Goal: Information Seeking & Learning: Learn about a topic

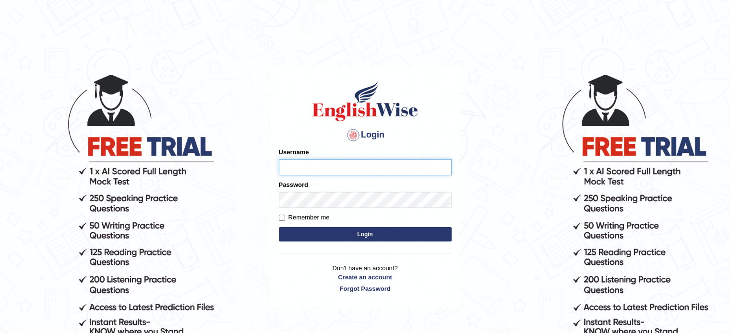
type input "Badmaarag"
click at [447, 172] on input "Badmaarag" at bounding box center [365, 167] width 173 height 16
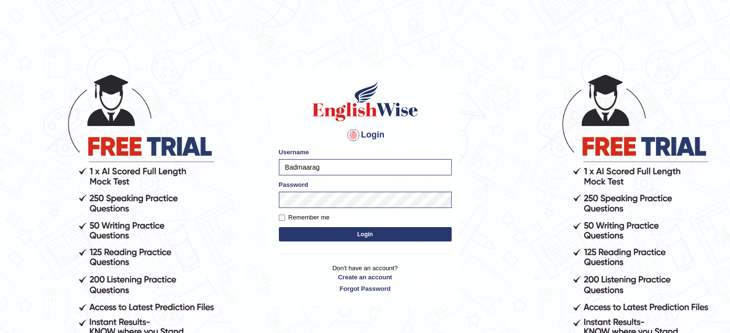
click at [497, 214] on body "Login Please fix the following errors: Username Badmaarag Password Remember me …" at bounding box center [365, 202] width 730 height 333
click at [438, 238] on button "Login" at bounding box center [365, 234] width 173 height 14
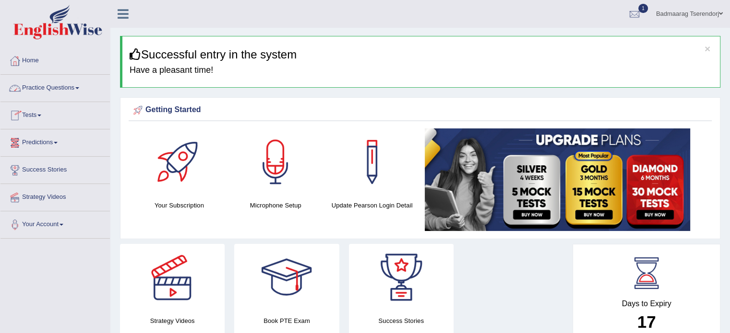
click at [39, 118] on link "Tests" at bounding box center [54, 114] width 109 height 24
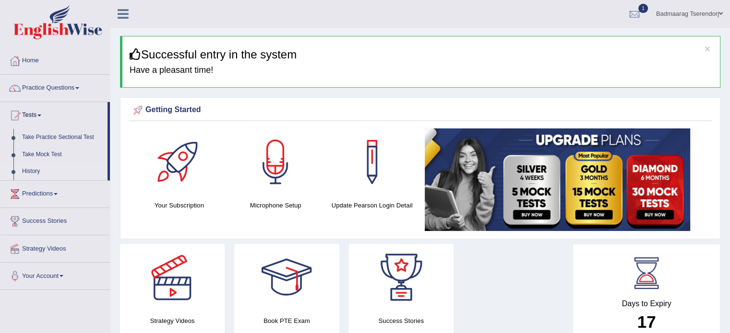
click at [34, 170] on link "History" at bounding box center [63, 171] width 90 height 17
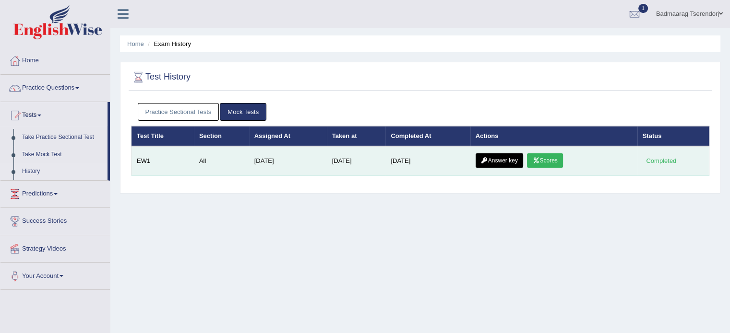
click at [561, 160] on link "Scores" at bounding box center [544, 161] width 35 height 14
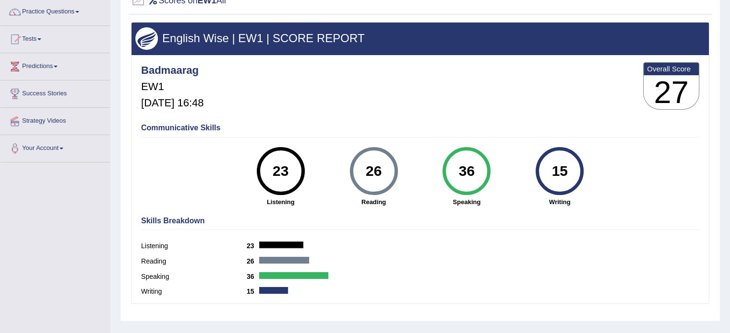
scroll to position [144, 0]
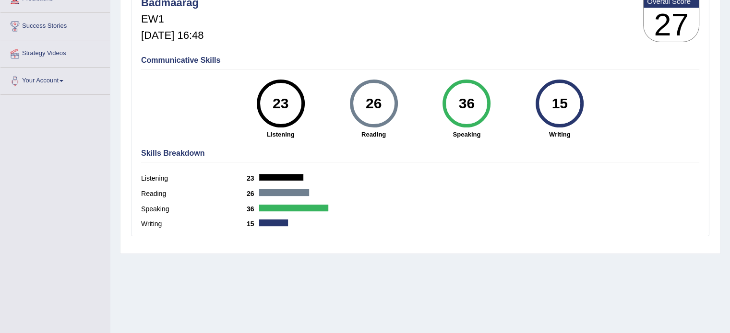
click at [279, 118] on div "23" at bounding box center [280, 103] width 35 height 40
click at [378, 106] on div "26" at bounding box center [373, 103] width 35 height 40
click at [466, 104] on div "36" at bounding box center [466, 103] width 35 height 40
click at [563, 111] on div "15" at bounding box center [559, 103] width 35 height 40
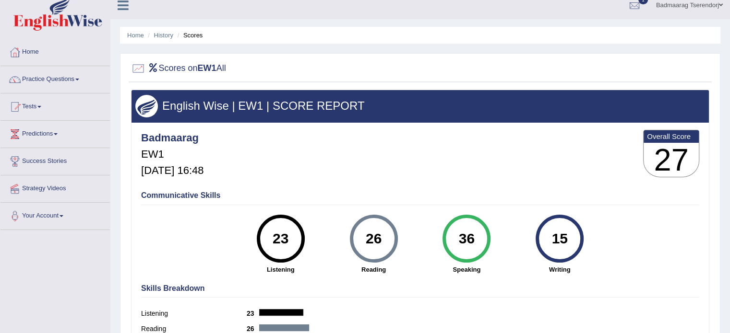
scroll to position [0, 0]
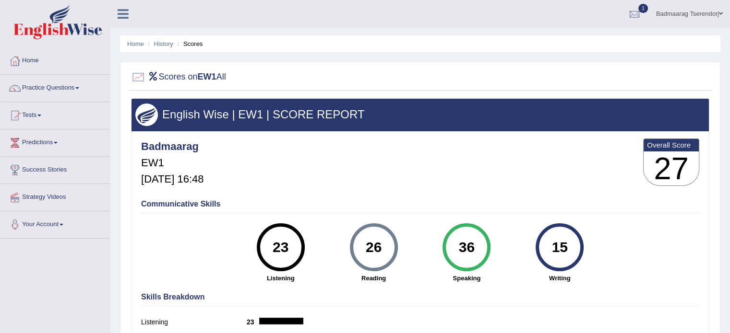
click at [37, 59] on link "Home" at bounding box center [54, 59] width 109 height 24
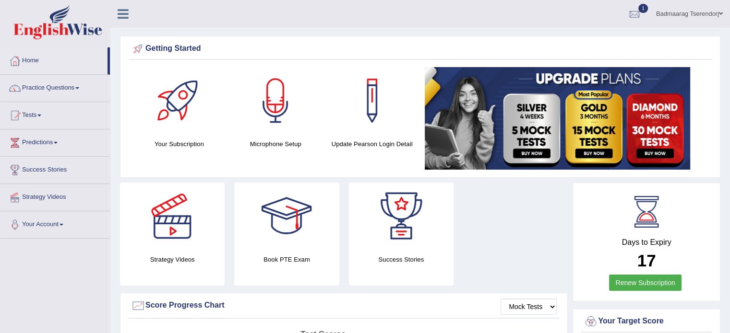
click at [63, 84] on link "Practice Questions" at bounding box center [54, 87] width 109 height 24
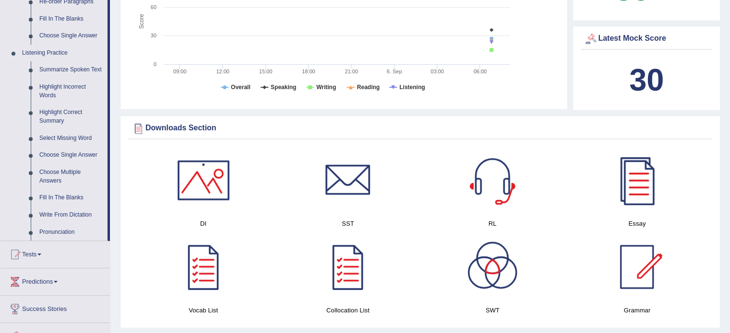
scroll to position [384, 0]
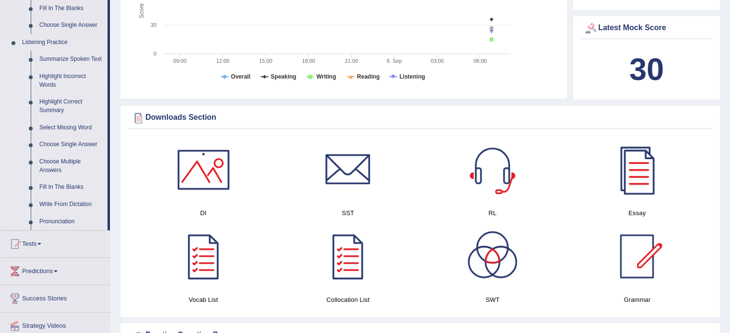
click at [64, 73] on link "Highlight Incorrect Words" at bounding box center [71, 80] width 72 height 25
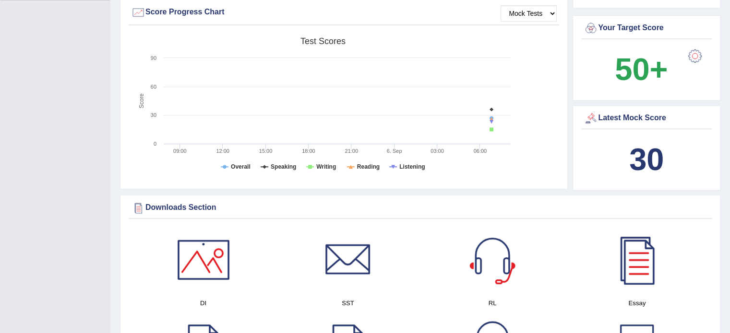
scroll to position [342, 0]
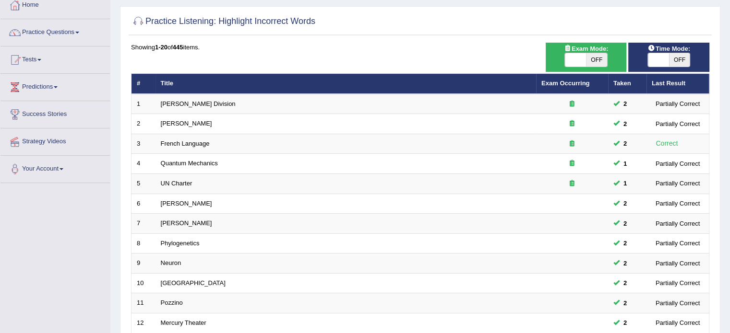
scroll to position [48, 0]
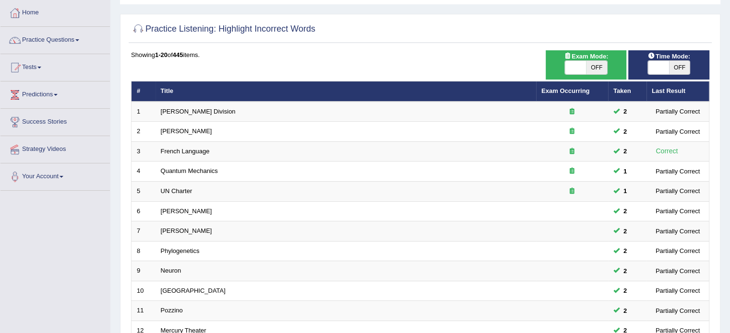
click at [571, 68] on span at bounding box center [575, 67] width 21 height 13
click at [568, 67] on span at bounding box center [575, 67] width 21 height 13
checkbox input "true"
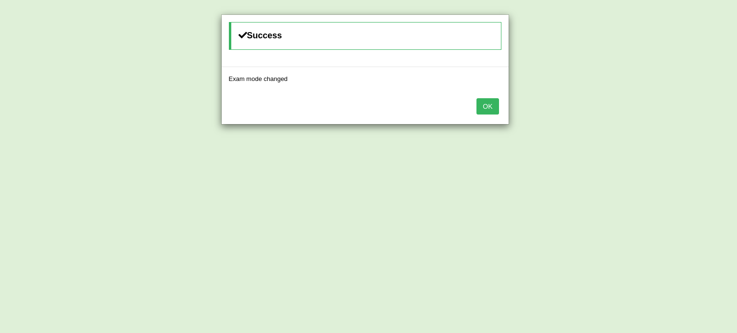
click at [492, 106] on button "OK" at bounding box center [487, 106] width 22 height 16
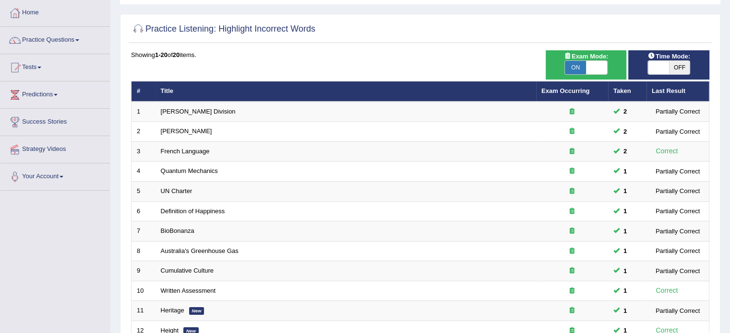
click at [652, 63] on span at bounding box center [658, 67] width 21 height 13
click at [652, 65] on span at bounding box center [658, 67] width 21 height 13
checkbox input "true"
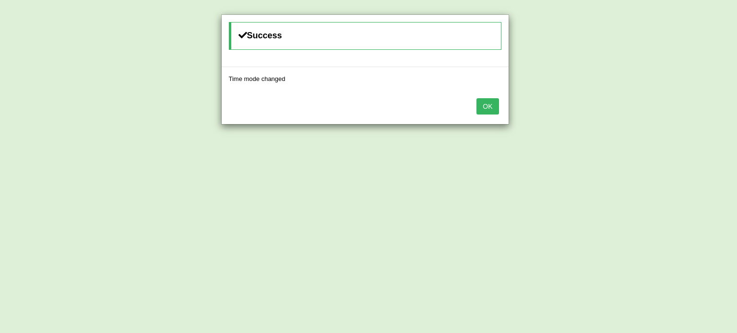
click at [490, 110] on button "OK" at bounding box center [487, 106] width 22 height 16
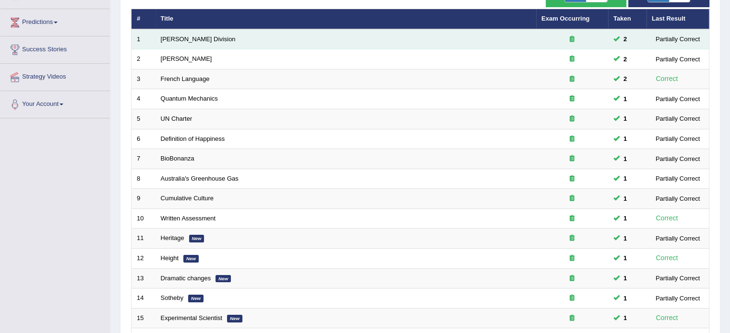
scroll to position [144, 0]
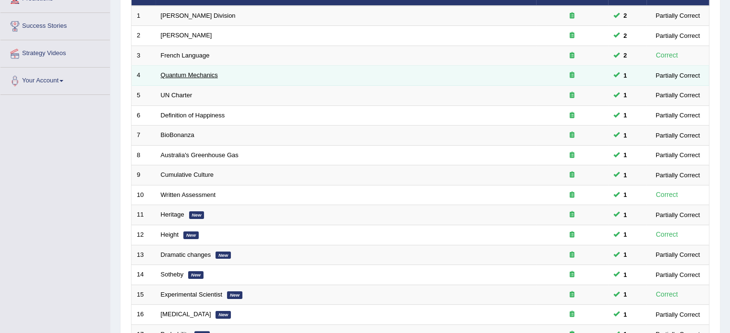
click at [209, 74] on link "Quantum Mechanics" at bounding box center [189, 74] width 57 height 7
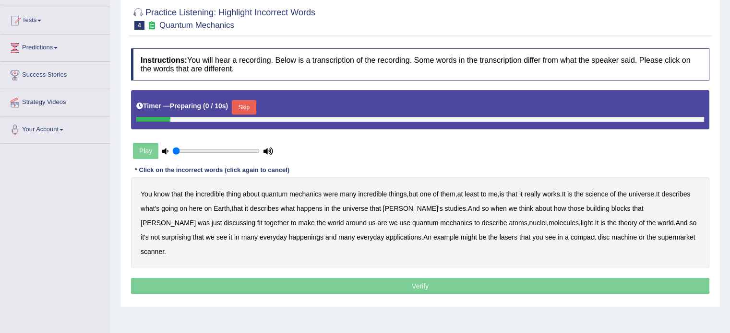
scroll to position [96, 0]
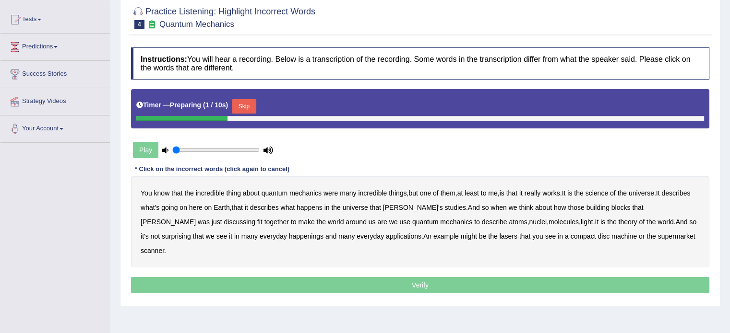
click at [248, 104] on button "Skip" at bounding box center [244, 106] width 24 height 14
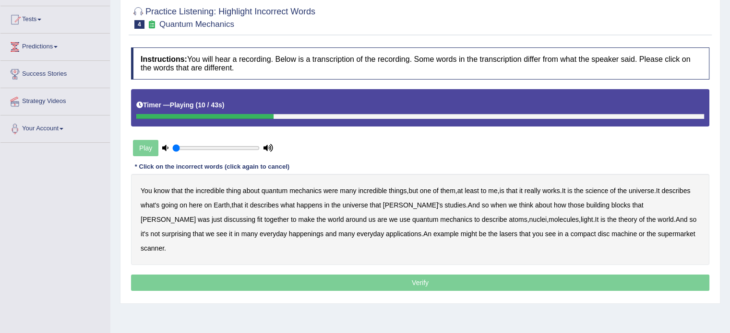
click at [608, 187] on b "science" at bounding box center [596, 191] width 23 height 8
click at [675, 189] on b "describes" at bounding box center [675, 191] width 29 height 8
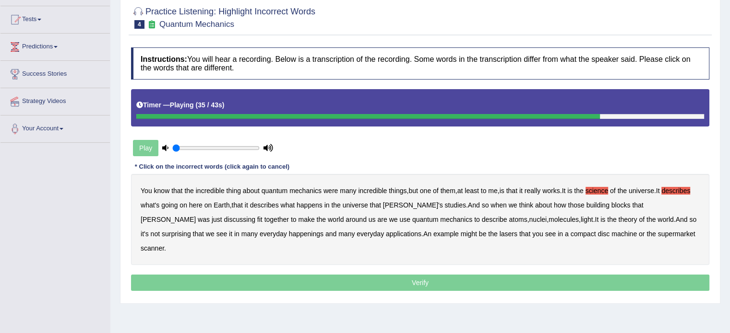
click at [289, 230] on b "happenings" at bounding box center [306, 234] width 35 height 8
click at [577, 275] on p "Verify" at bounding box center [420, 283] width 578 height 16
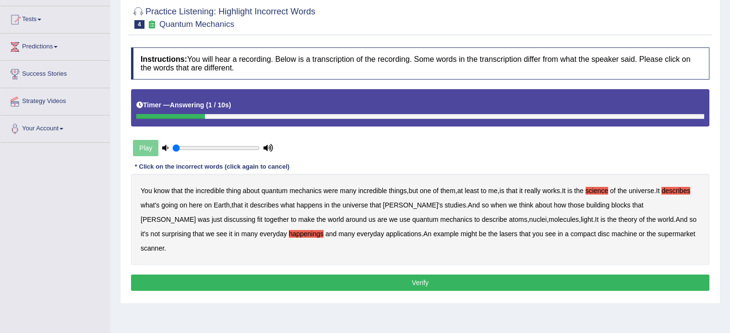
click at [577, 275] on button "Verify" at bounding box center [420, 283] width 578 height 16
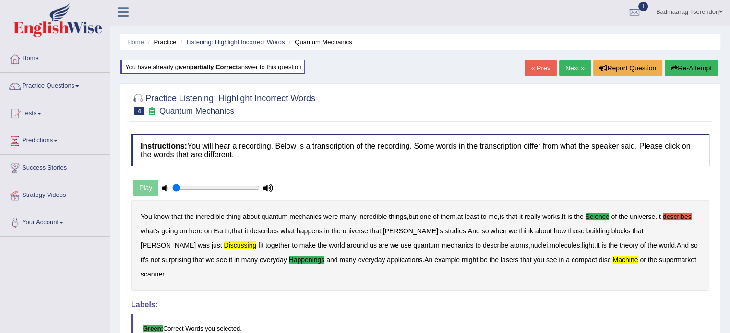
scroll to position [0, 0]
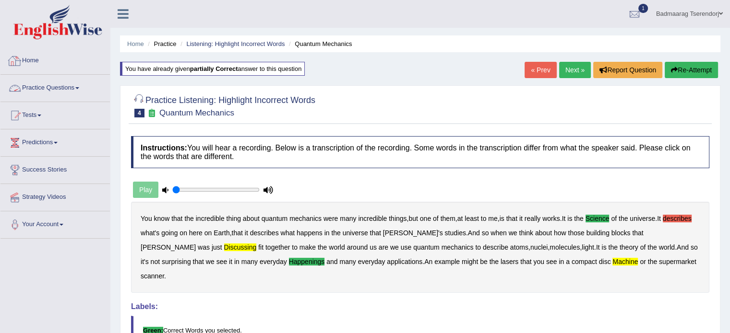
click at [31, 61] on link "Home" at bounding box center [54, 59] width 109 height 24
